Goal: Navigation & Orientation: Find specific page/section

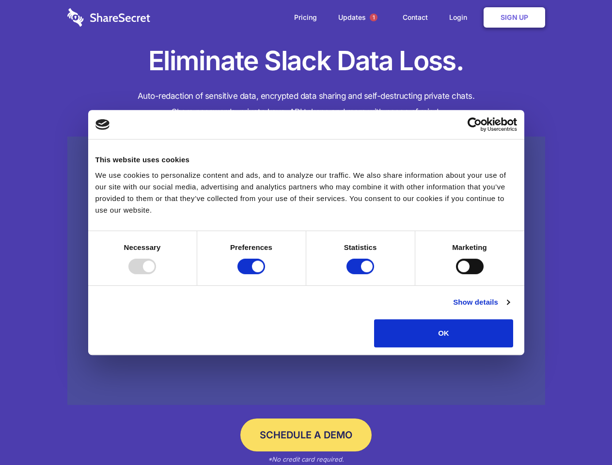
click at [156, 274] on div at bounding box center [142, 267] width 28 height 16
click at [265, 274] on input "Preferences" at bounding box center [252, 267] width 28 height 16
checkbox input "false"
click at [362, 274] on input "Statistics" at bounding box center [361, 267] width 28 height 16
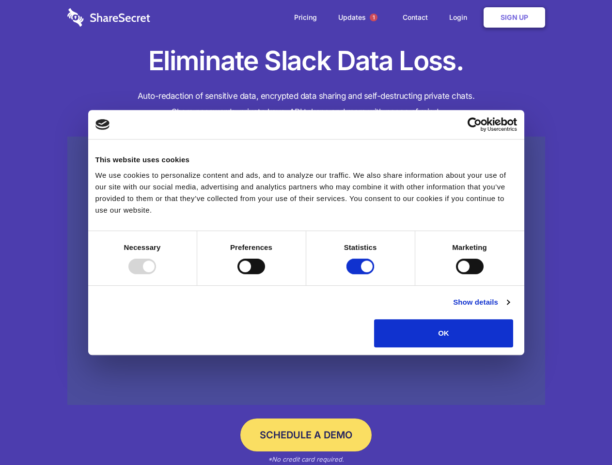
checkbox input "false"
click at [456, 274] on input "Marketing" at bounding box center [470, 267] width 28 height 16
checkbox input "true"
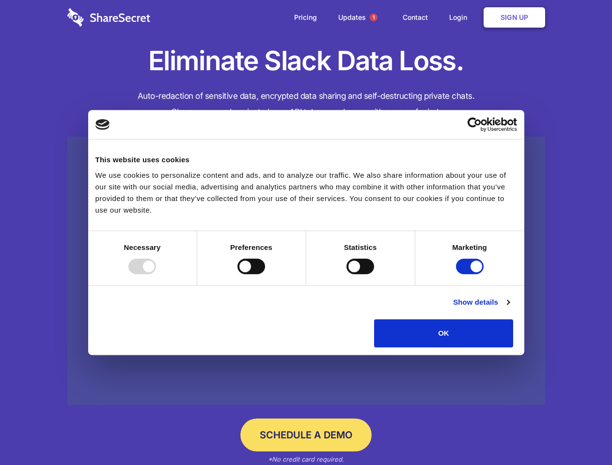
click at [510, 308] on link "Show details" at bounding box center [481, 303] width 56 height 12
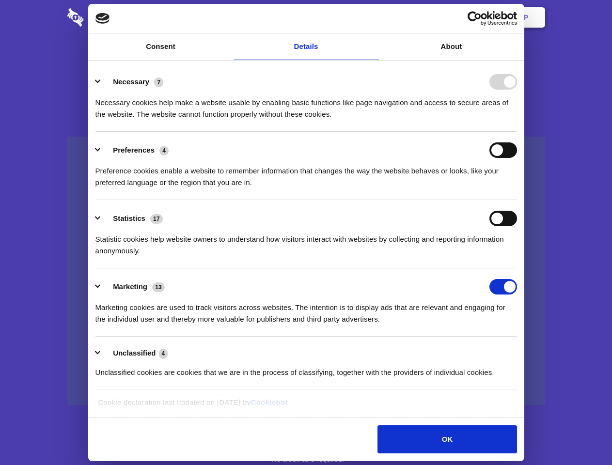
click at [517, 132] on li "Necessary 7 Necessary cookies help make a website usable by enabling basic func…" at bounding box center [307, 98] width 422 height 68
click at [373, 17] on span "1" at bounding box center [374, 18] width 8 height 8
